Goal: Information Seeking & Learning: Learn about a topic

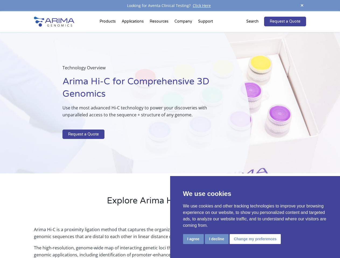
click at [170, 129] on p at bounding box center [142, 126] width 161 height 7
click at [193, 239] on button "I agree" at bounding box center [193, 239] width 21 height 10
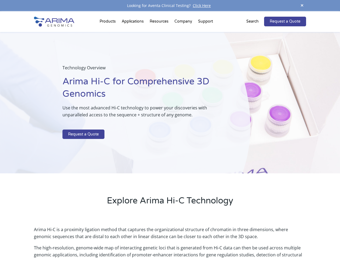
click at [216, 239] on p "Arima Hi-C is a proximity ligation method that captures the organizational stru…" at bounding box center [170, 235] width 272 height 18
click at [254, 239] on p "Arima Hi-C is a proximity ligation method that captures the organizational stru…" at bounding box center [170, 235] width 272 height 18
click at [302, 6] on span at bounding box center [302, 5] width 8 height 7
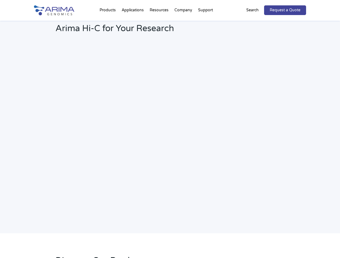
click at [108, 23] on h2 "Webinar: Hear More About the Benefits of Arima Hi-C for Your Research" at bounding box center [144, 24] width 179 height 28
click at [159, 23] on h2 "Webinar: Hear More About the Benefits of Arima Hi-C for Your Research" at bounding box center [144, 24] width 179 height 28
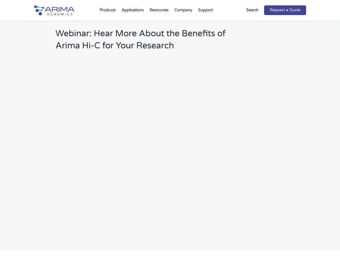
click at [183, 28] on h2 "Webinar: Hear More About the Benefits of Arima Hi-C for Your Research" at bounding box center [144, 42] width 179 height 28
click at [205, 28] on h2 "Webinar: Hear More About the Benefits of Arima Hi-C for Your Research" at bounding box center [144, 42] width 179 height 28
